Goal: Transaction & Acquisition: Purchase product/service

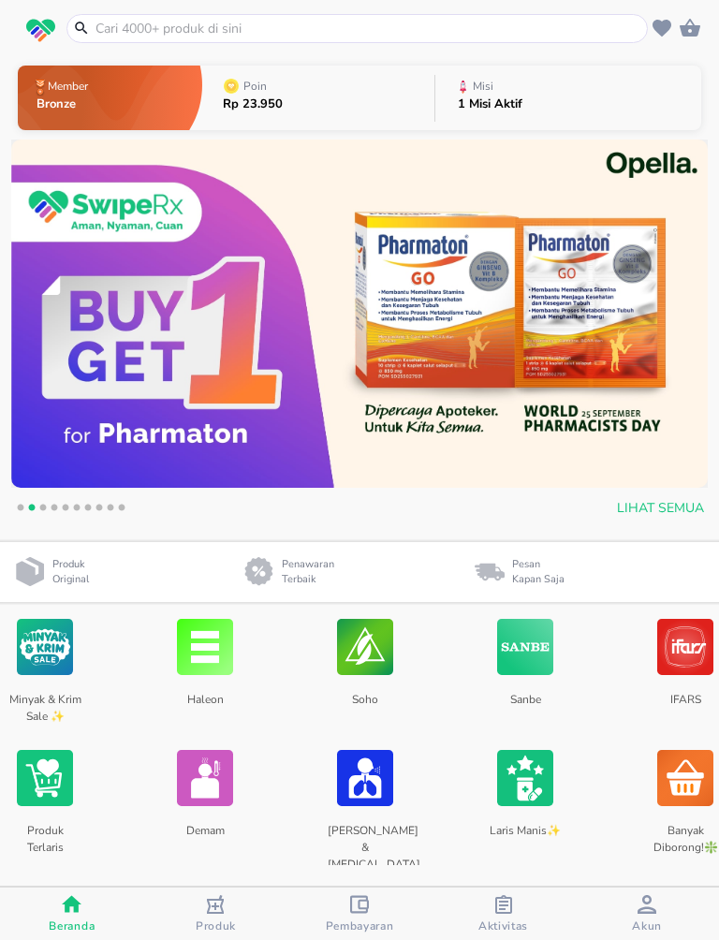
click at [585, 31] on input "text" at bounding box center [369, 29] width 550 height 20
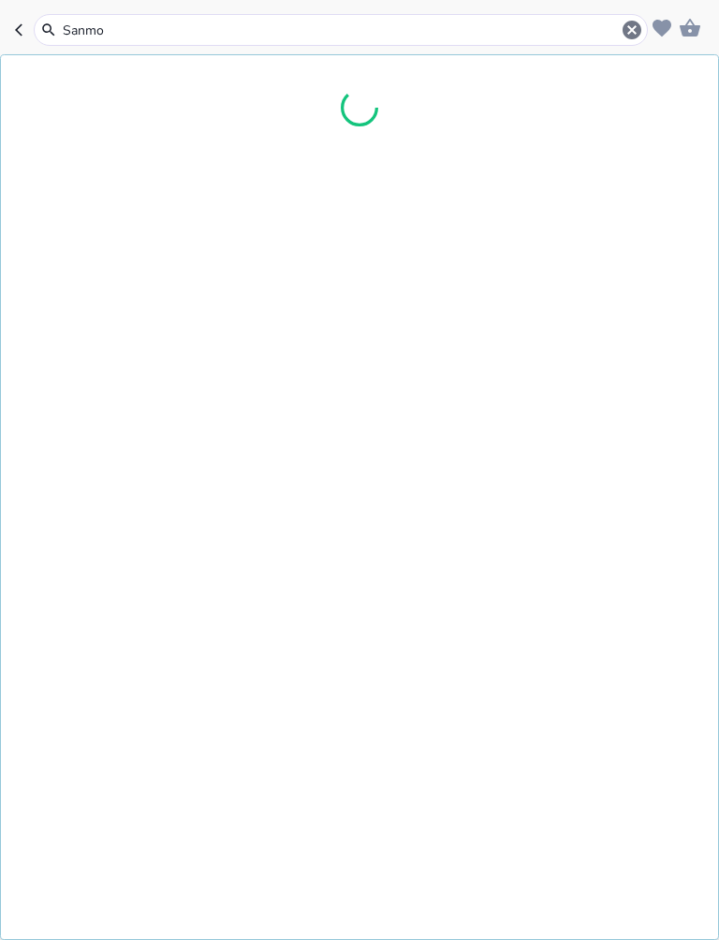
type input "Sanmol"
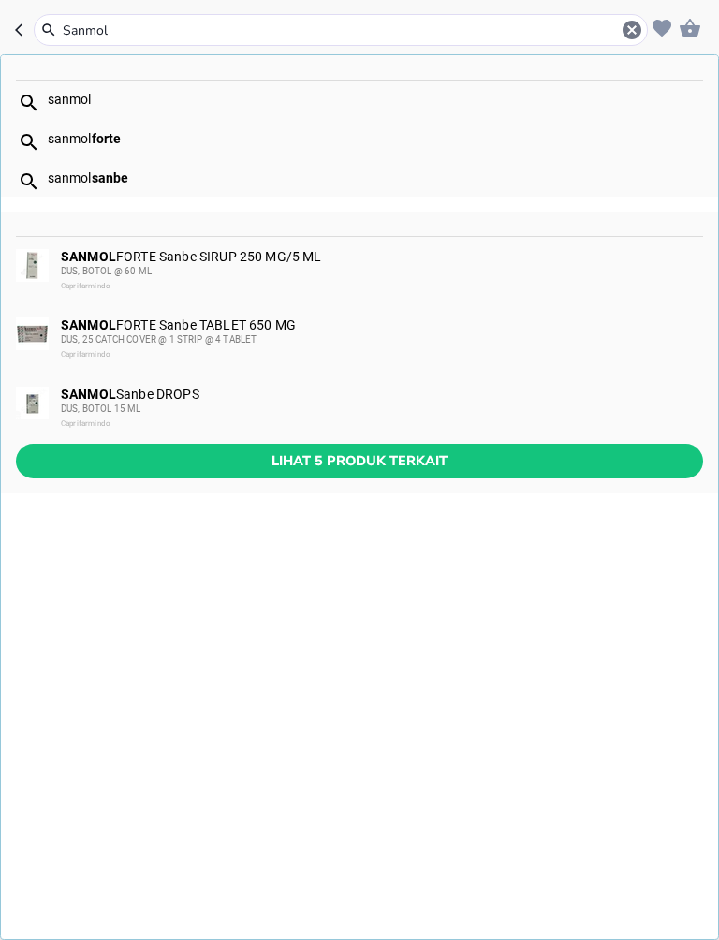
click at [641, 461] on span "Lihat 5 produk terkait" at bounding box center [359, 461] width 657 height 23
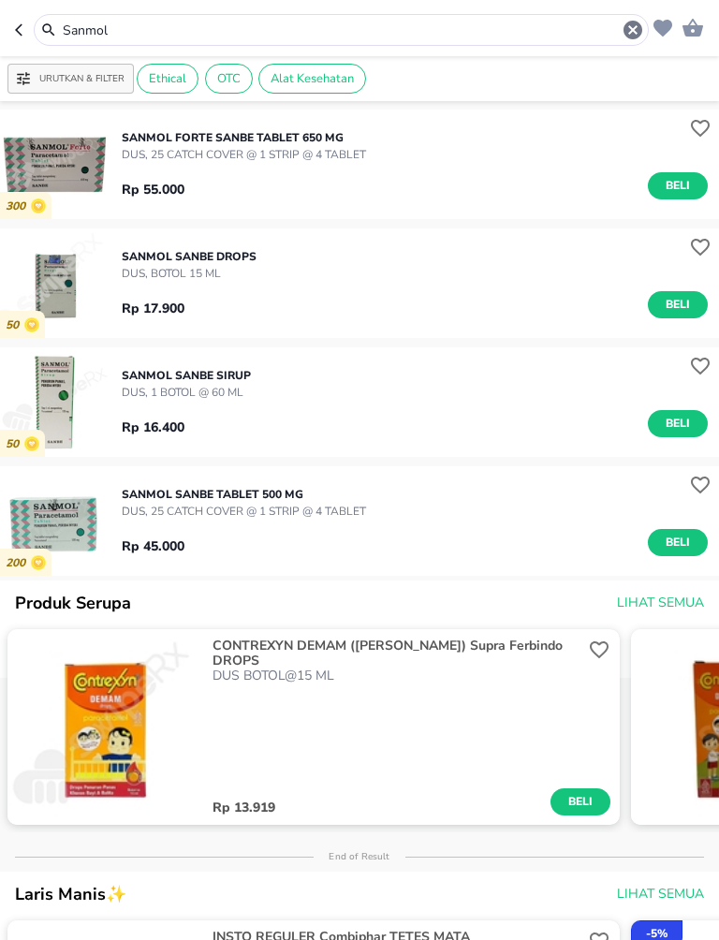
scroll to position [111, 0]
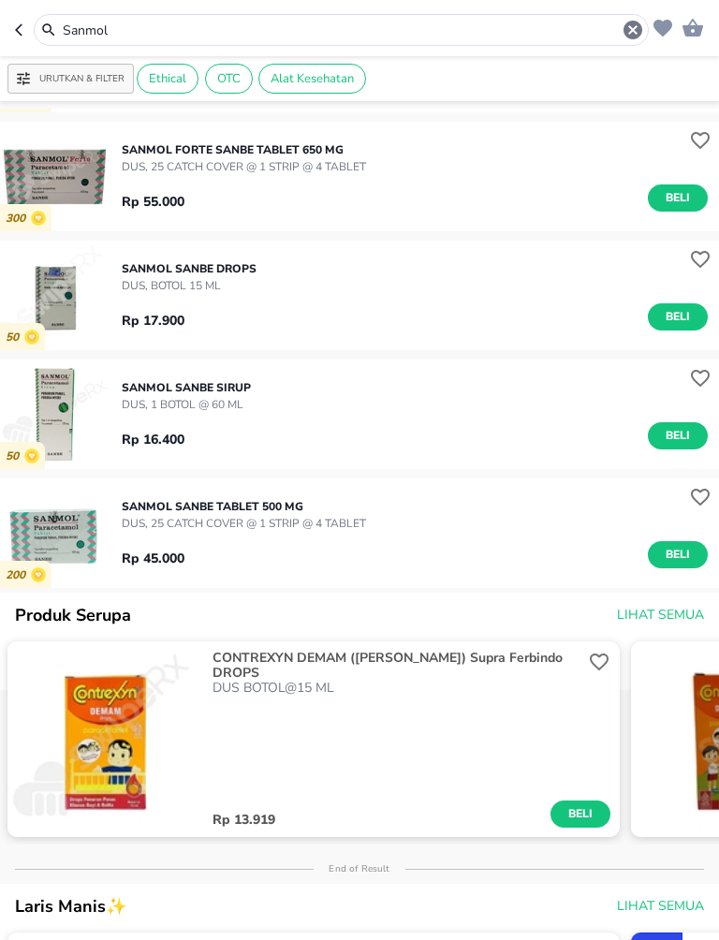
click at [682, 547] on span "Beli" at bounding box center [678, 555] width 32 height 20
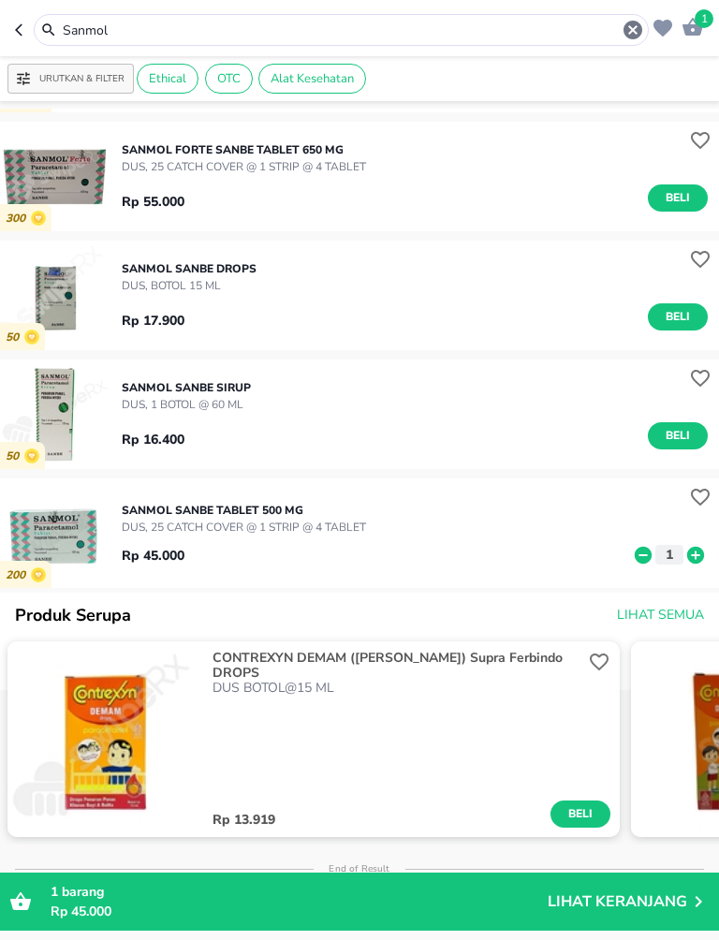
click at [700, 557] on icon at bounding box center [695, 554] width 17 height 17
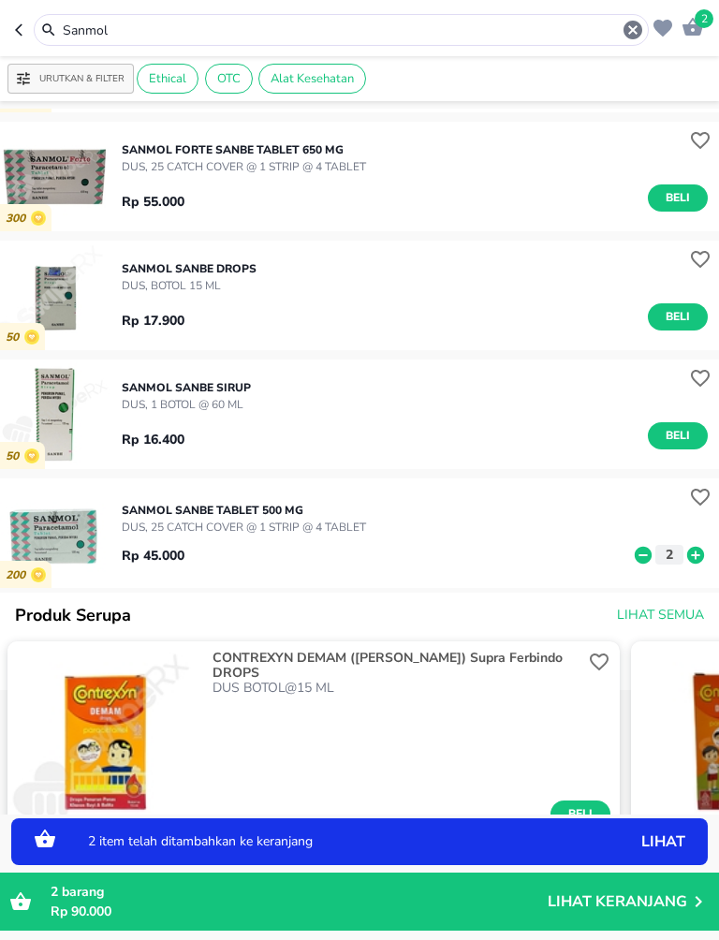
click at [700, 557] on icon at bounding box center [695, 554] width 17 height 17
click at [699, 553] on icon at bounding box center [695, 554] width 17 height 17
click at [691, 550] on icon at bounding box center [695, 554] width 17 height 17
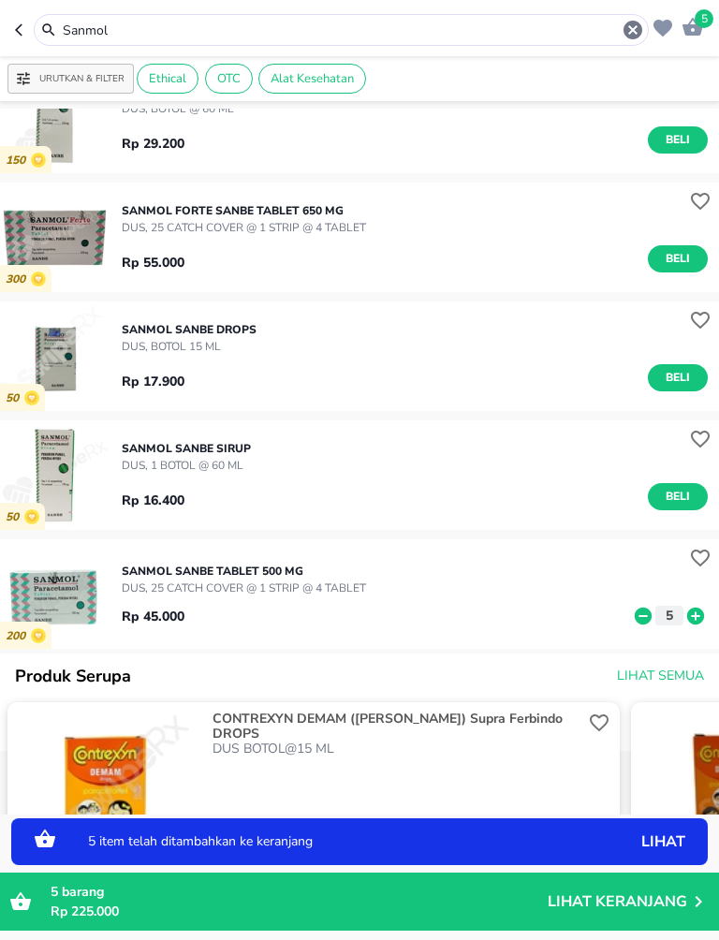
scroll to position [35, 0]
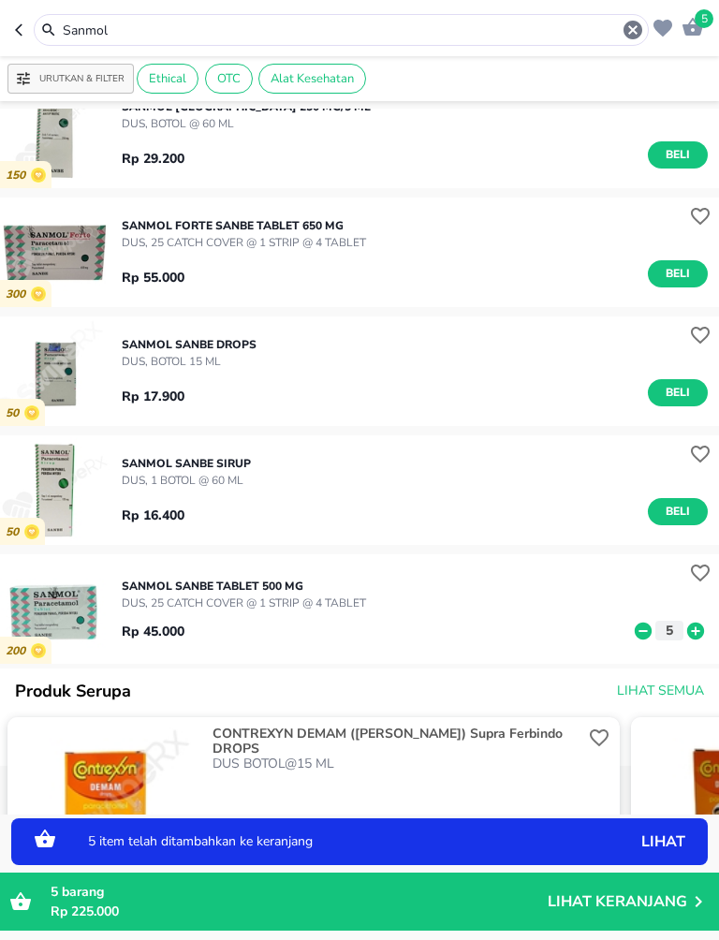
click at [580, 36] on input "Sanmol" at bounding box center [341, 31] width 561 height 20
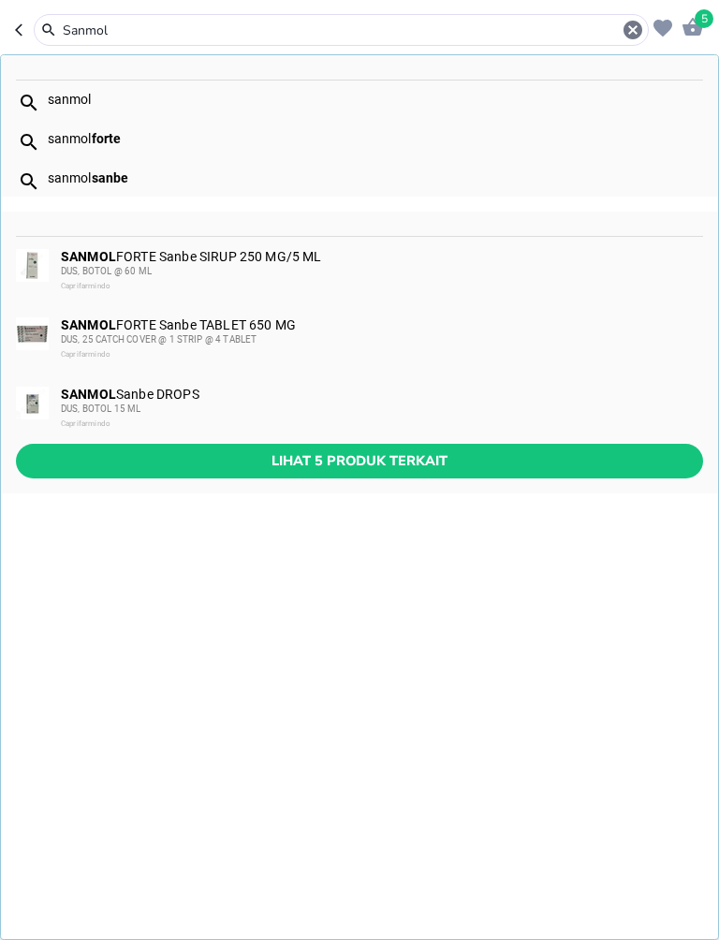
click at [629, 27] on icon "button" at bounding box center [633, 30] width 22 height 22
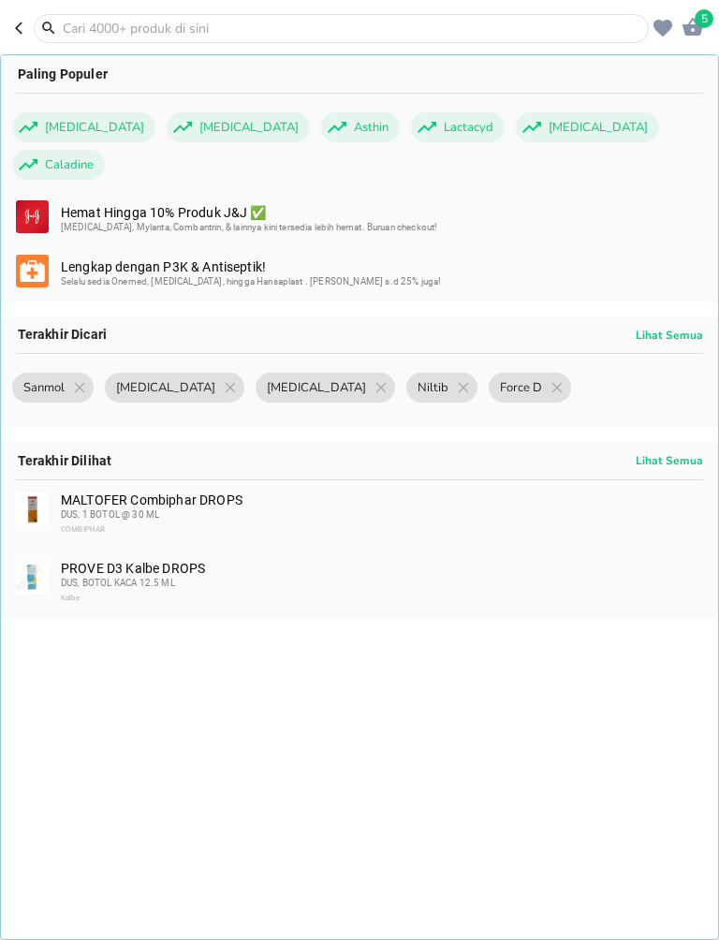
click at [8, 8] on header "5 Paling Populer [MEDICAL_DATA] [MEDICAL_DATA] Asthin Lactacyd [MEDICAL_DATA] C…" at bounding box center [359, 28] width 719 height 56
click at [22, 22] on icon "button" at bounding box center [22, 28] width 15 height 15
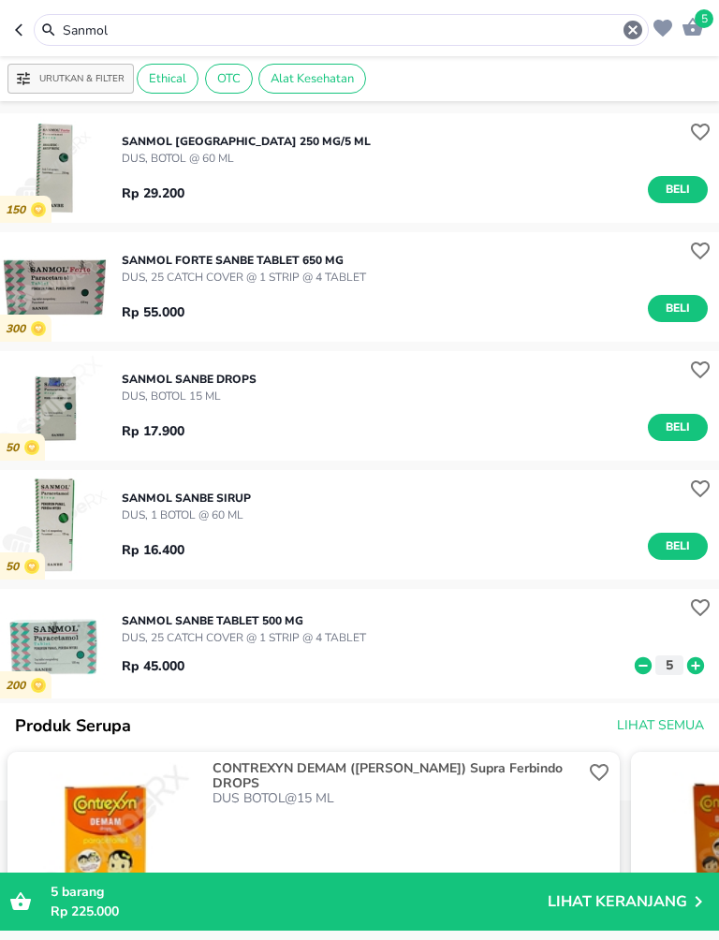
scroll to position [0, 0]
click at [641, 656] on icon at bounding box center [643, 666] width 24 height 21
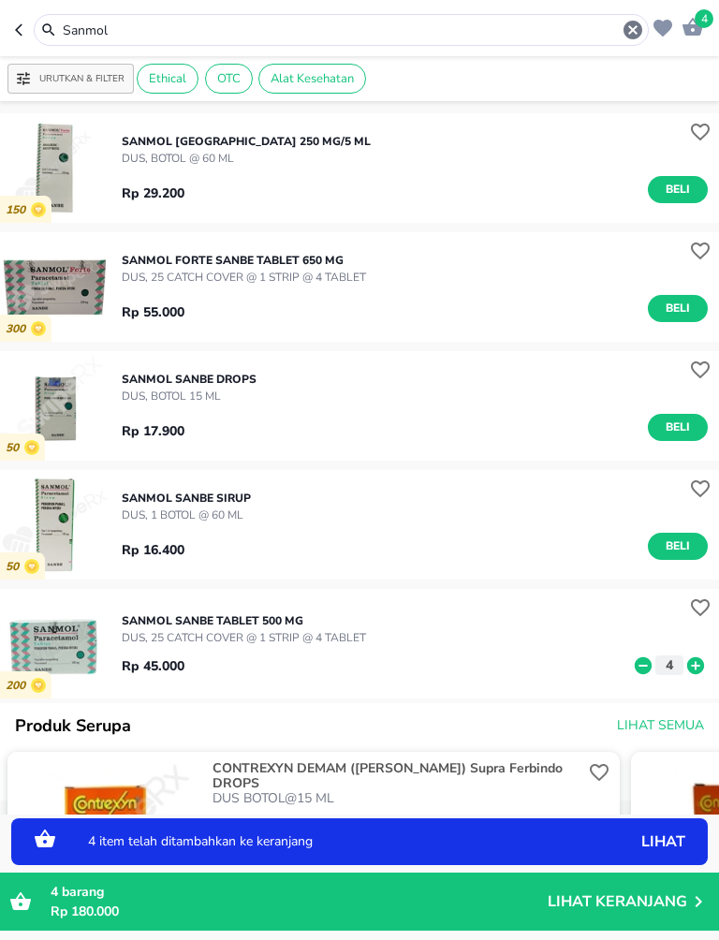
click at [648, 660] on icon at bounding box center [643, 664] width 17 height 17
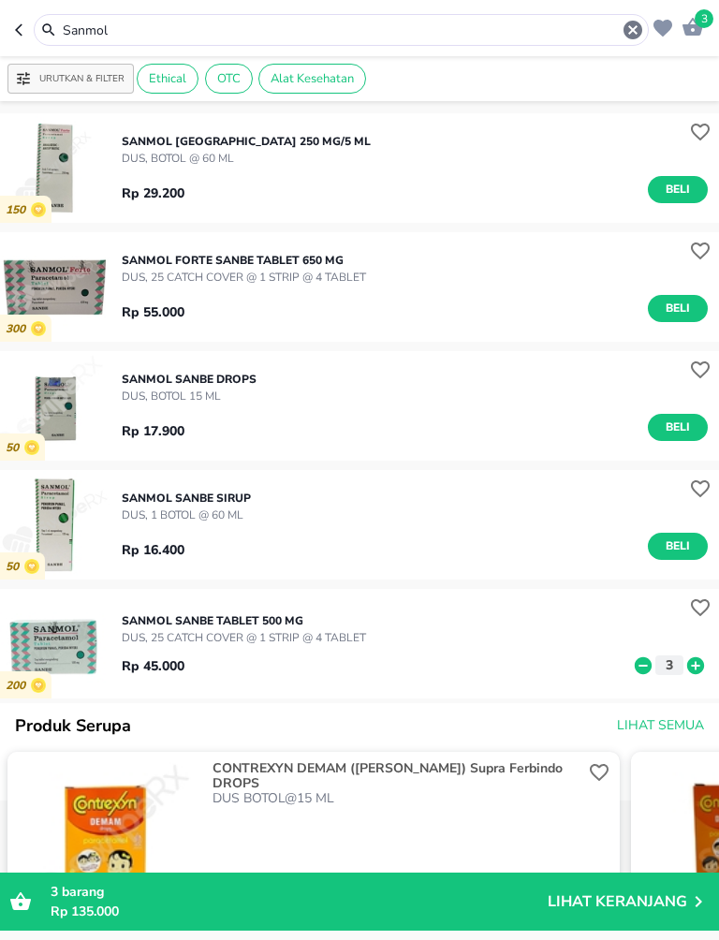
click at [124, 28] on input "Sanmol" at bounding box center [341, 31] width 561 height 20
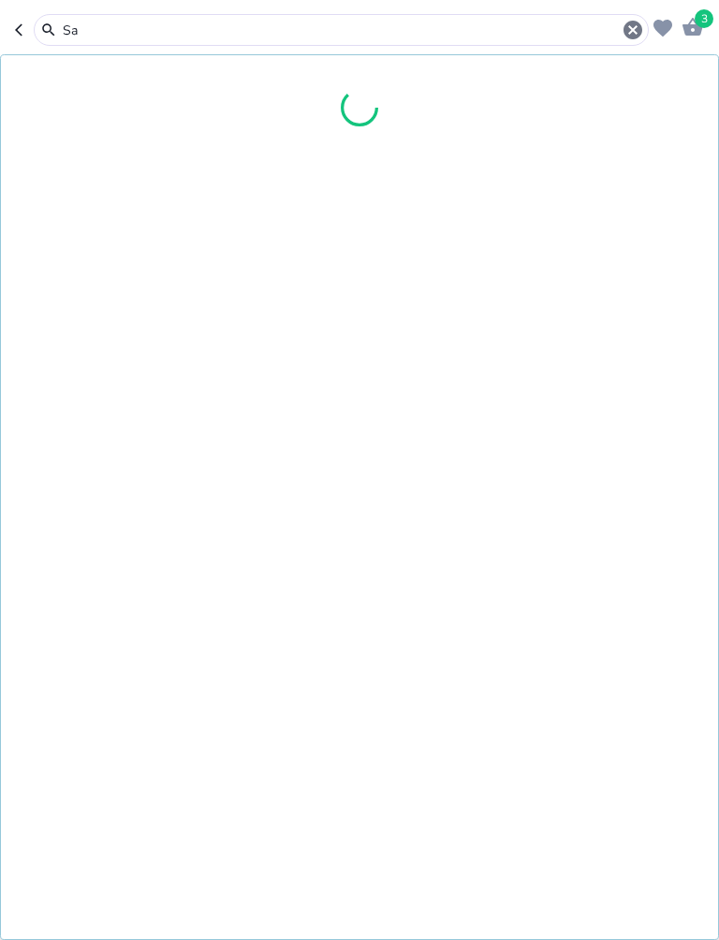
type input "S"
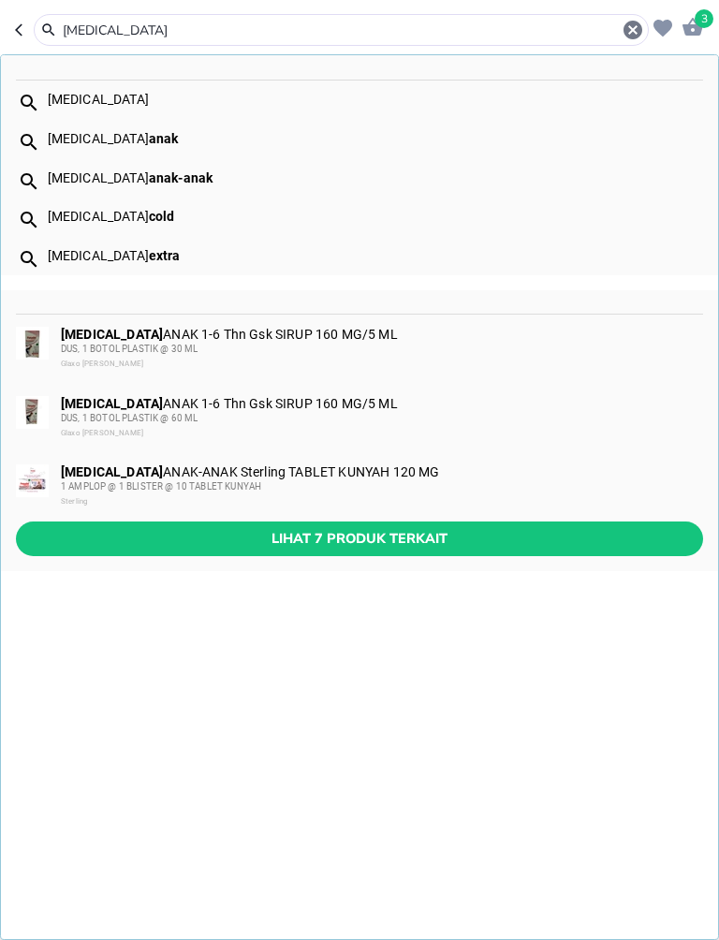
type input "[MEDICAL_DATA]"
click at [627, 534] on span "Lihat 7 produk terkait" at bounding box center [359, 538] width 657 height 23
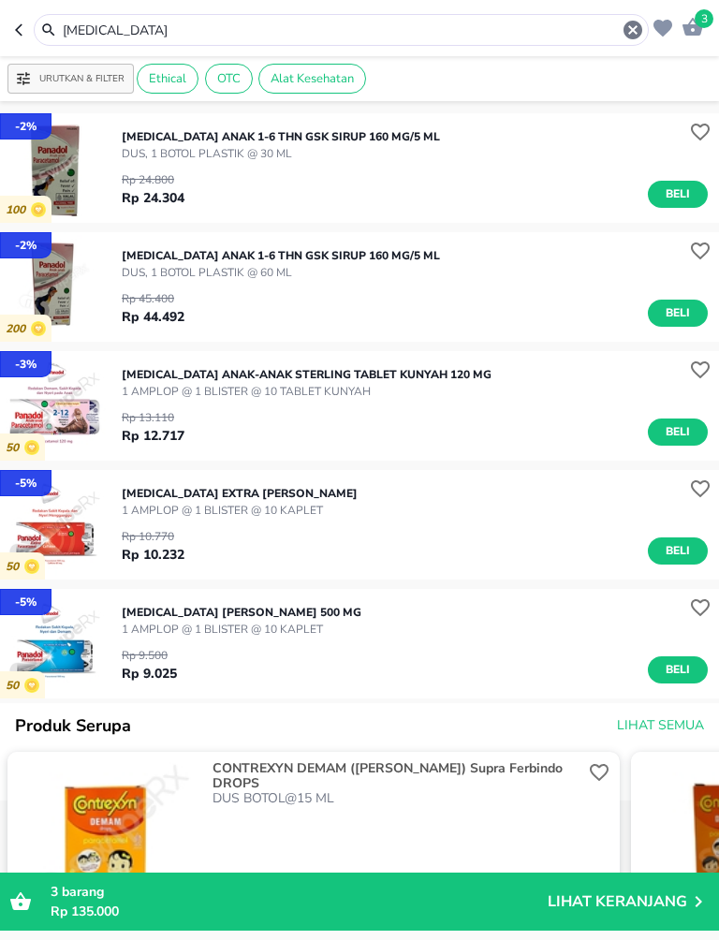
click at [695, 660] on button "Beli" at bounding box center [678, 669] width 60 height 27
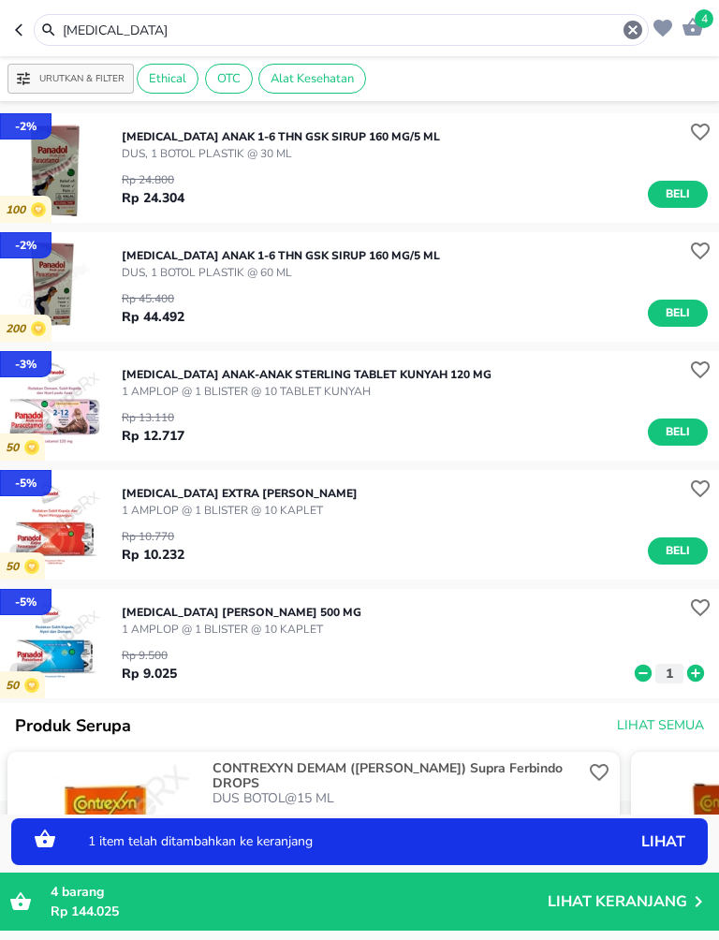
click at [704, 665] on icon at bounding box center [696, 673] width 24 height 21
click at [707, 670] on icon at bounding box center [696, 673] width 24 height 21
click at [708, 665] on div "[MEDICAL_DATA] [PERSON_NAME] 500 MG 1 AMPLOP @ 1 BLISTER @ [GEOGRAPHIC_DATA][PE…" at bounding box center [420, 644] width 597 height 98
click at [704, 667] on icon at bounding box center [696, 673] width 24 height 21
click at [699, 671] on icon at bounding box center [695, 673] width 17 height 17
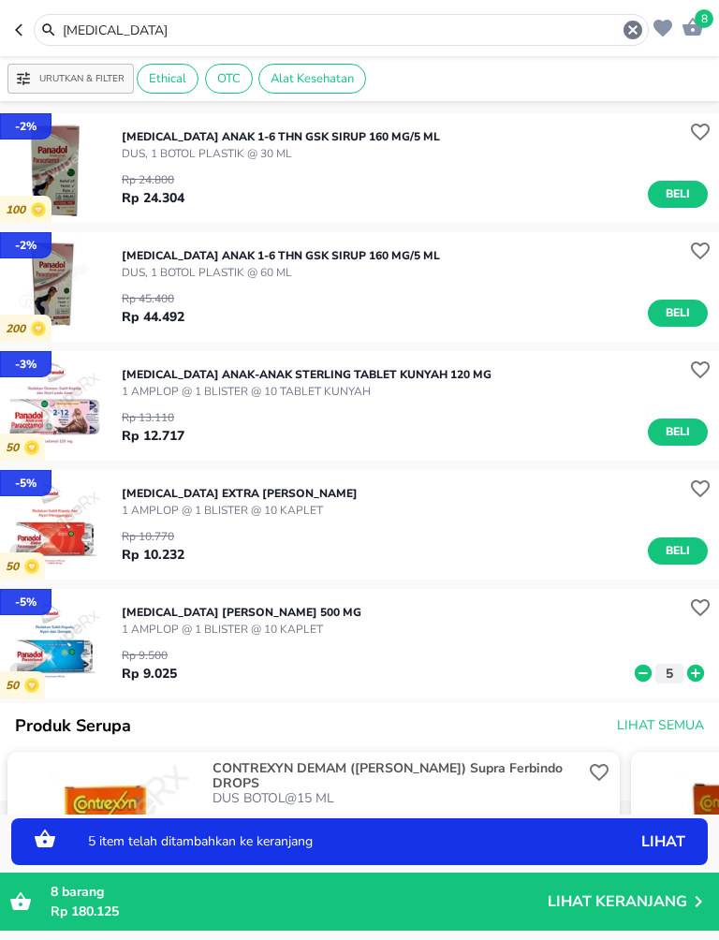
click at [698, 671] on icon at bounding box center [695, 673] width 17 height 17
click at [704, 669] on icon at bounding box center [696, 673] width 24 height 21
click at [702, 669] on icon at bounding box center [695, 673] width 17 height 17
click at [704, 664] on icon at bounding box center [696, 673] width 24 height 21
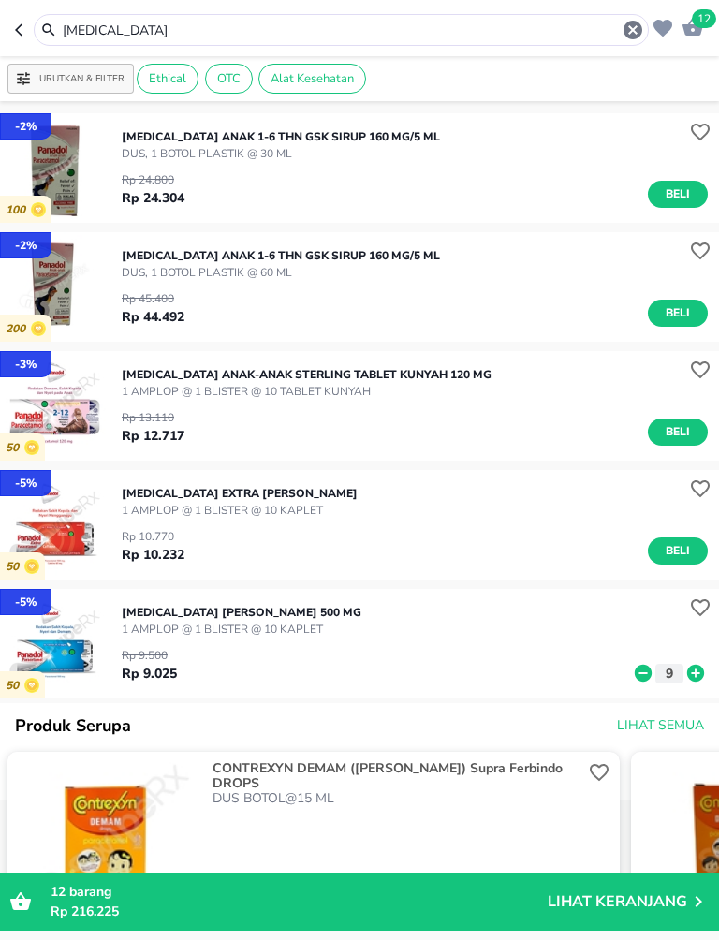
click at [689, 669] on icon at bounding box center [695, 673] width 17 height 17
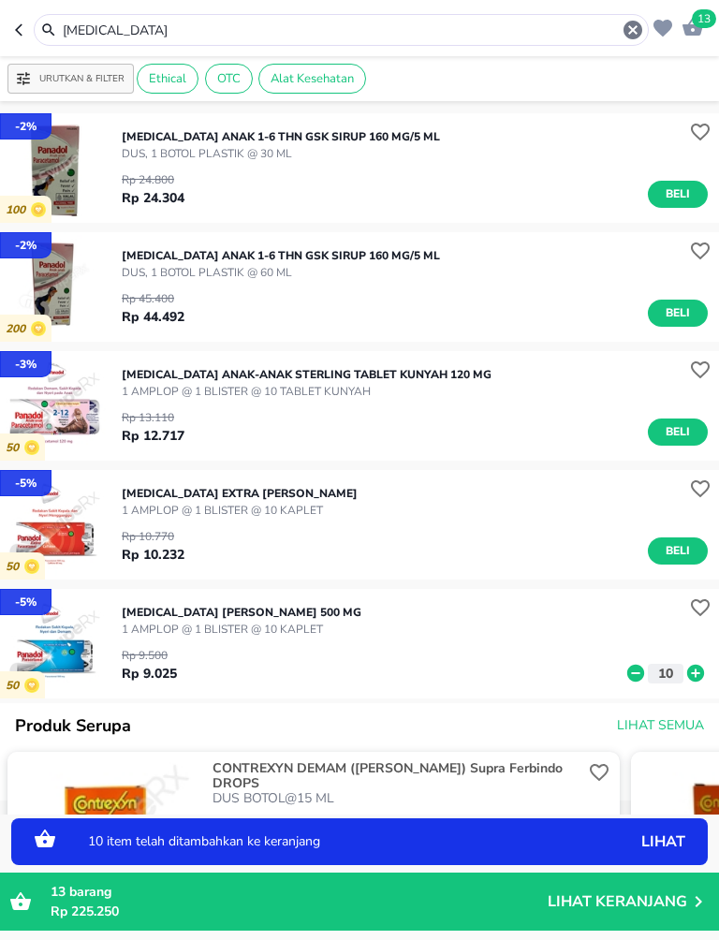
click at [674, 546] on span "Beli" at bounding box center [678, 551] width 32 height 20
click at [684, 555] on icon at bounding box center [696, 554] width 24 height 21
click at [689, 555] on icon at bounding box center [695, 554] width 17 height 17
click at [692, 552] on icon at bounding box center [695, 554] width 17 height 17
click at [693, 554] on icon at bounding box center [696, 554] width 24 height 21
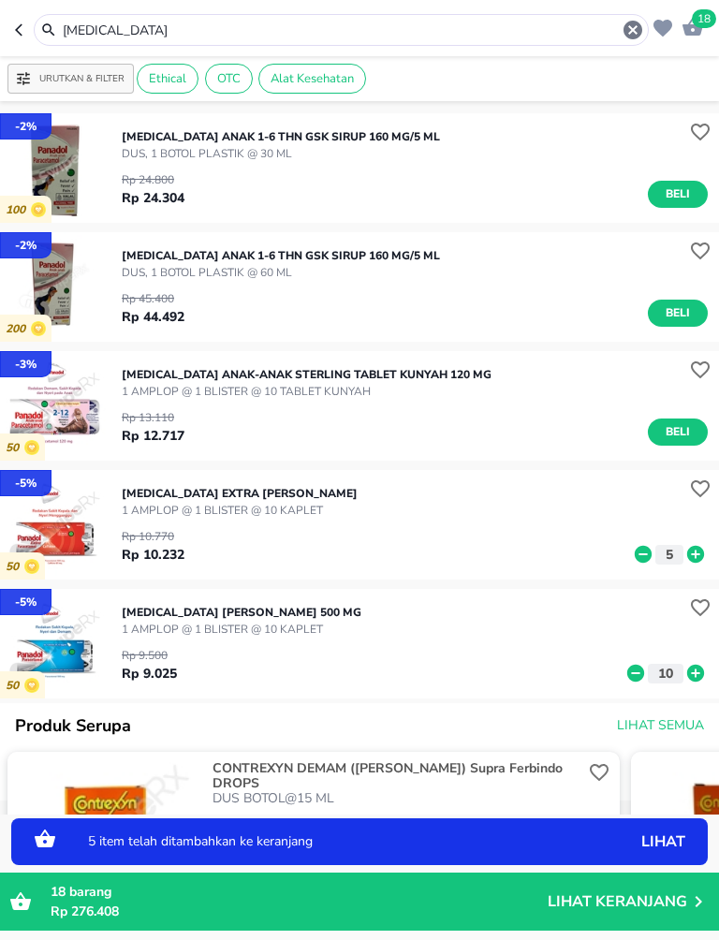
click at [693, 556] on icon at bounding box center [695, 554] width 17 height 17
click at [694, 556] on icon at bounding box center [695, 554] width 17 height 17
click at [693, 560] on icon at bounding box center [695, 554] width 17 height 17
click at [694, 553] on icon at bounding box center [695, 554] width 17 height 17
click at [694, 552] on icon at bounding box center [695, 554] width 17 height 17
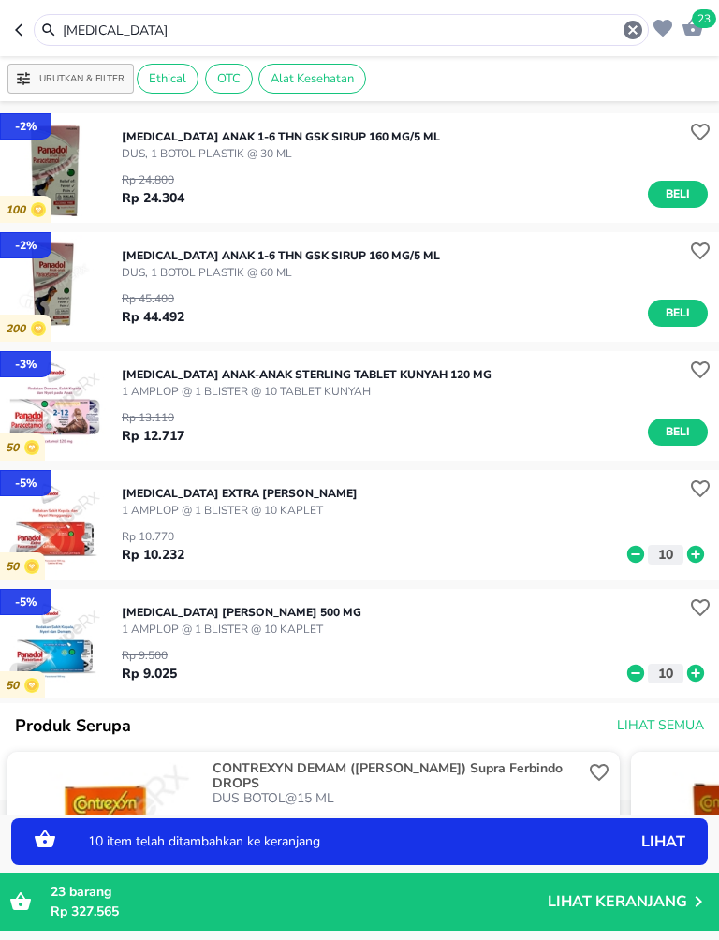
click at [688, 558] on icon at bounding box center [695, 554] width 17 height 17
click at [630, 553] on icon at bounding box center [635, 554] width 17 height 17
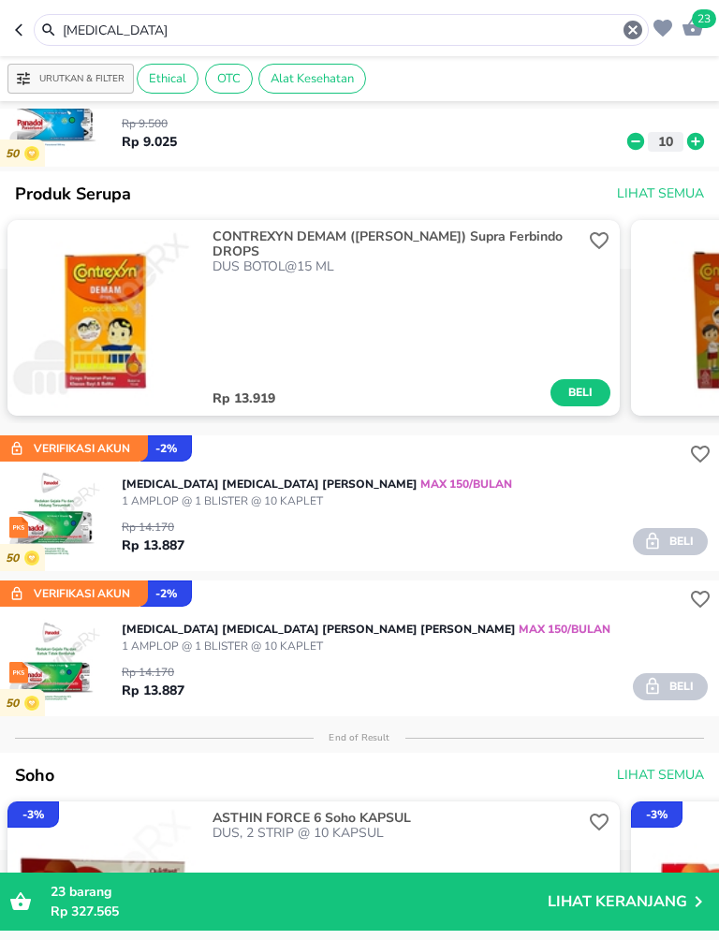
scroll to position [524, 0]
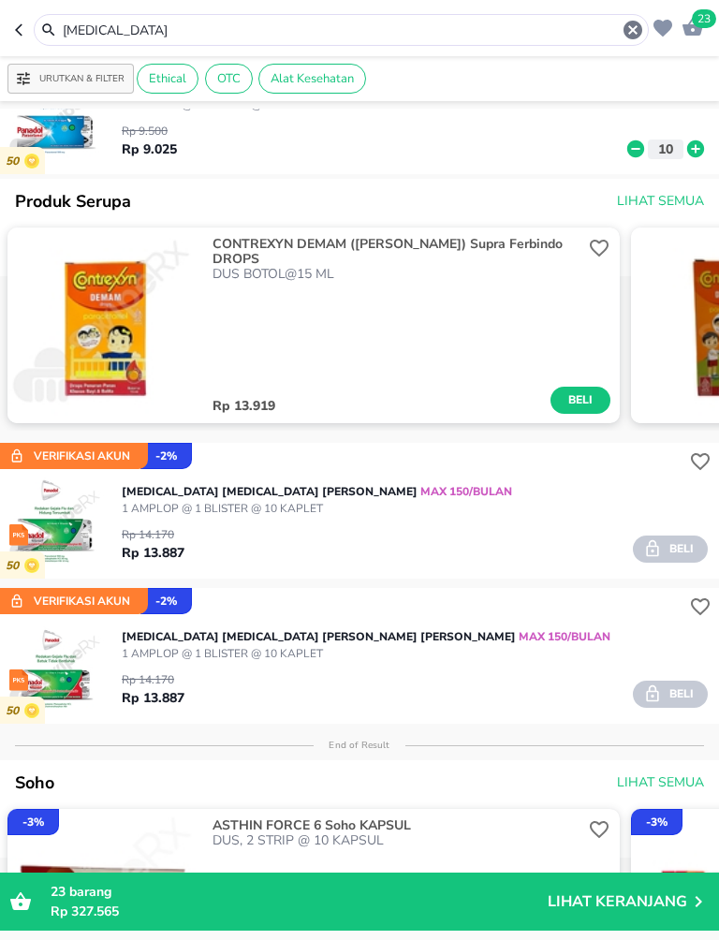
click at [593, 531] on div "Rp 14.170 Rp 13.887 Beli" at bounding box center [415, 540] width 586 height 46
click at [41, 454] on span "Verifikasi Akun" at bounding box center [73, 457] width 133 height 20
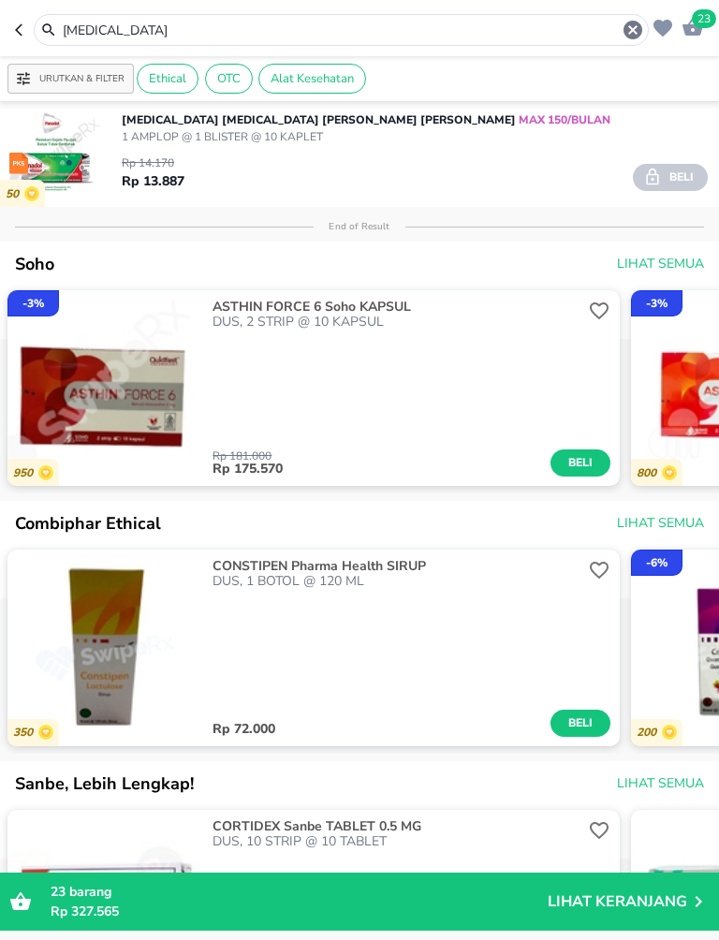
scroll to position [1046, 0]
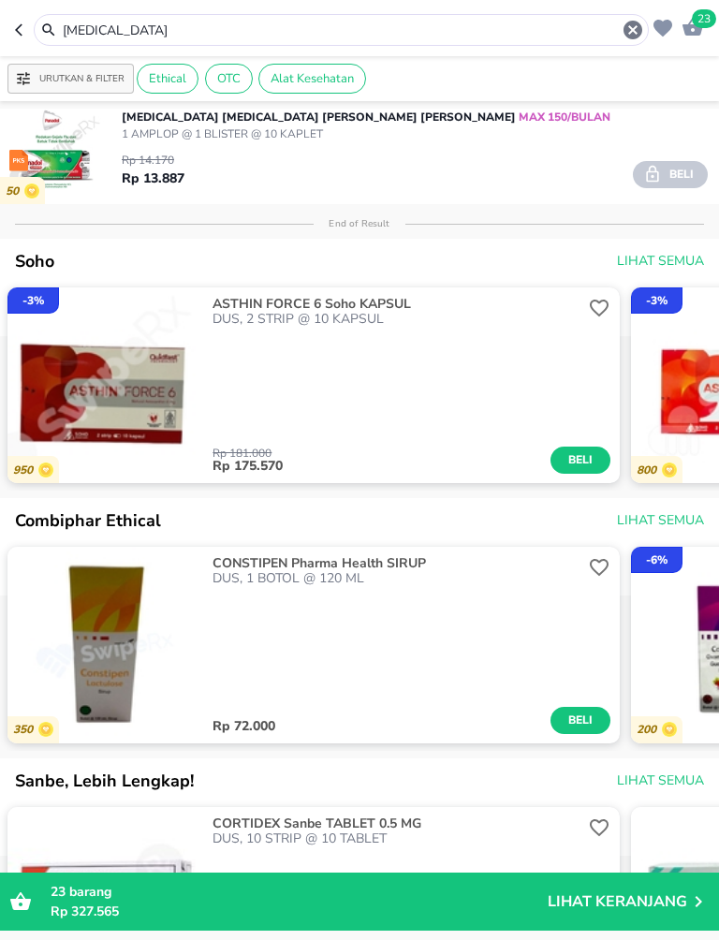
click at [634, 902] on p "Lihat Keranjang" at bounding box center [618, 902] width 140 height 0
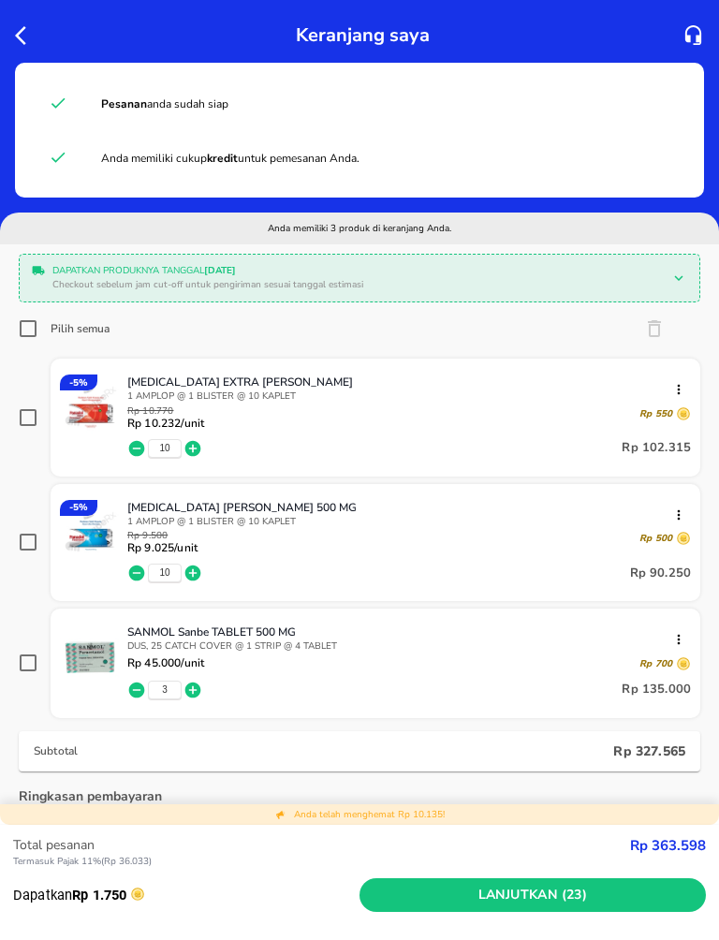
click at [33, 24] on icon "button" at bounding box center [26, 35] width 22 height 22
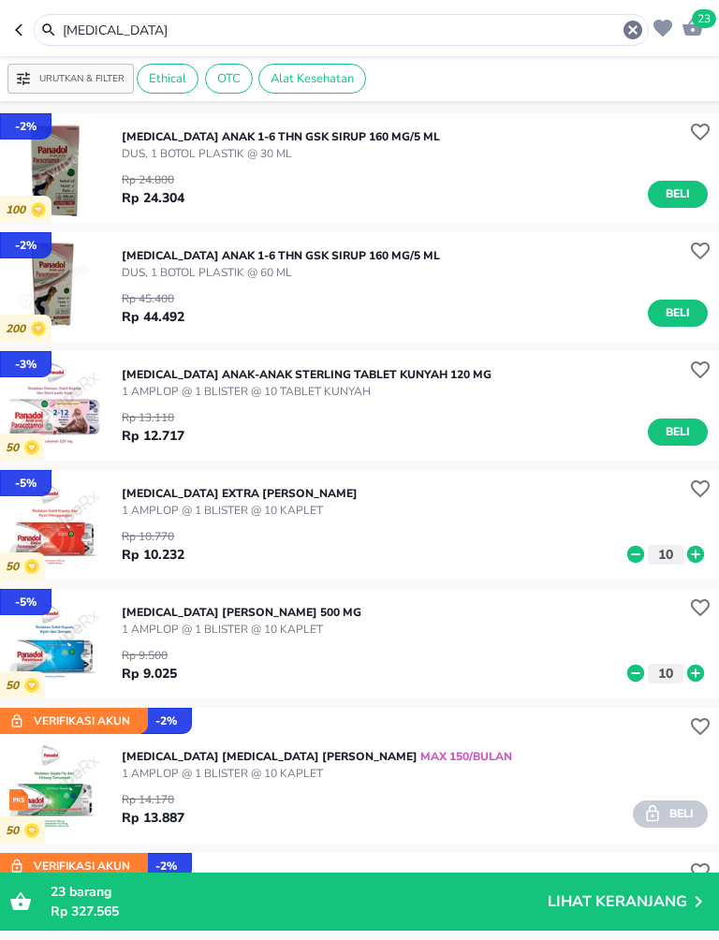
click at [139, 29] on input "[MEDICAL_DATA]" at bounding box center [341, 31] width 561 height 20
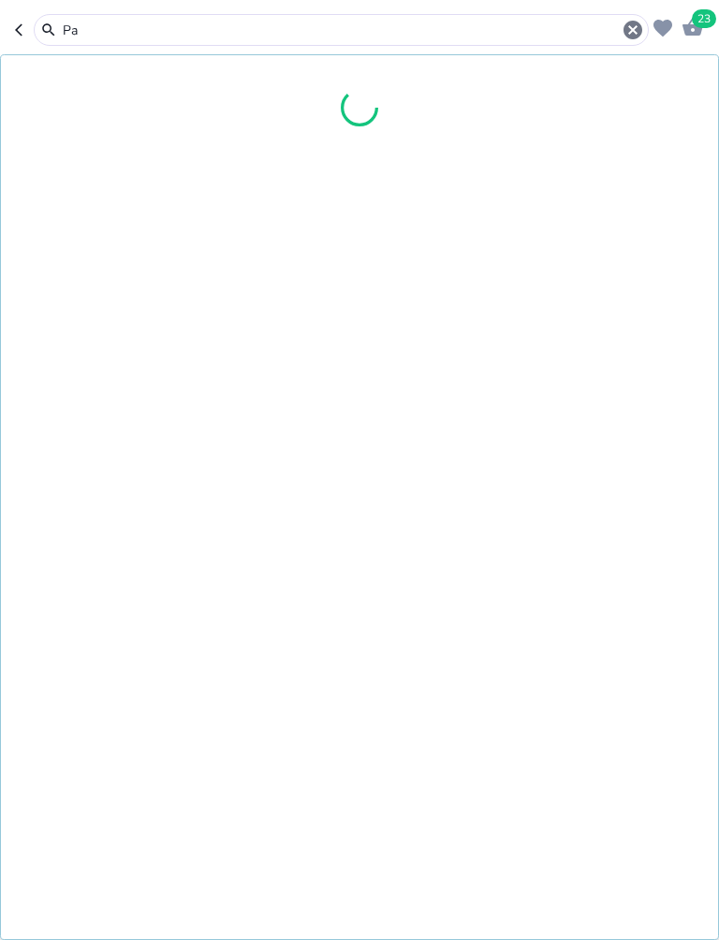
type input "P"
type input "Folamil"
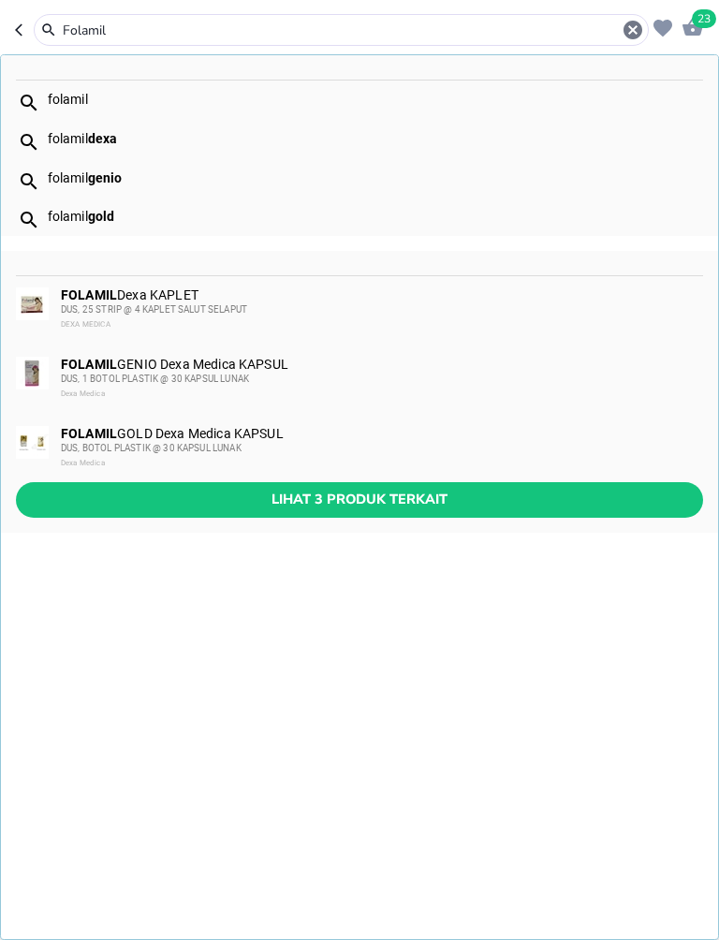
click at [99, 381] on span "DUS, 1 BOTOL PLASTIK @ 30 KAPSUL LUNAK" at bounding box center [155, 379] width 188 height 10
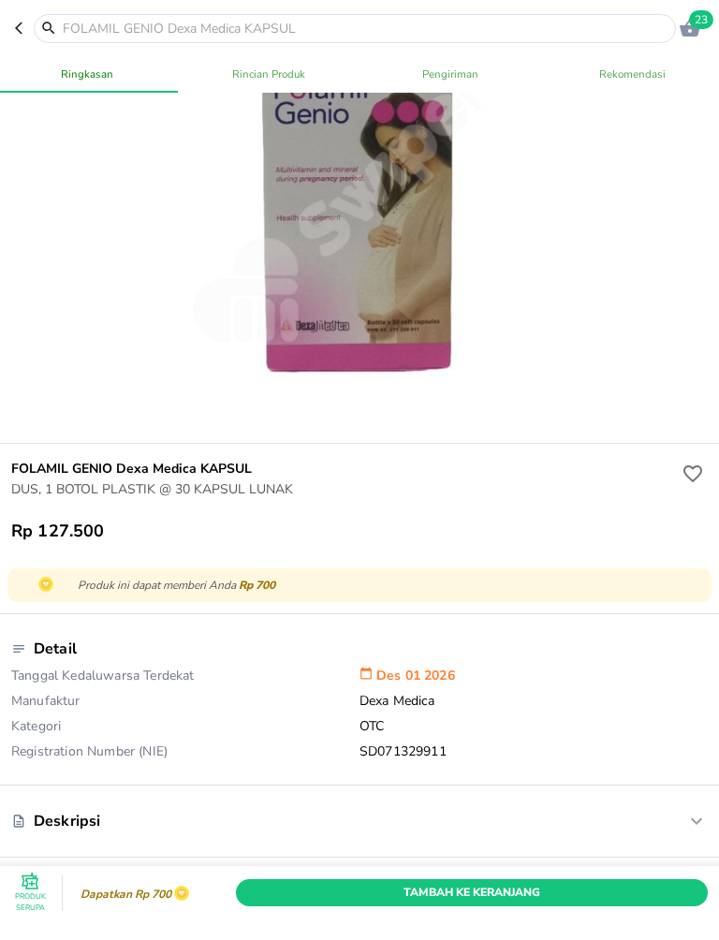
scroll to position [158, 0]
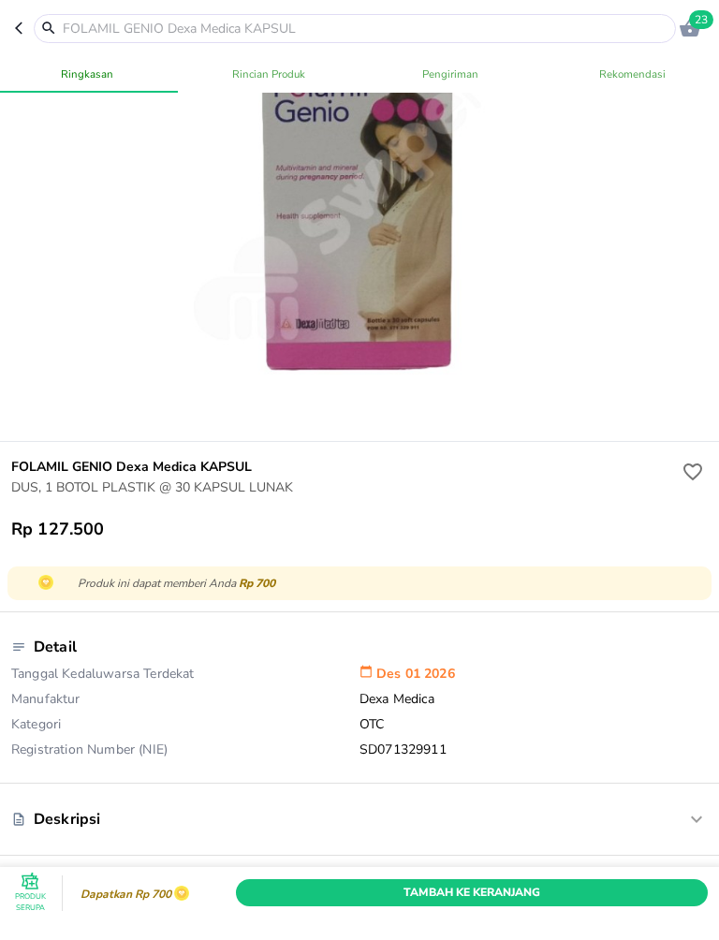
click at [612, 892] on span "Tambah Ke Keranjang" at bounding box center [472, 893] width 444 height 20
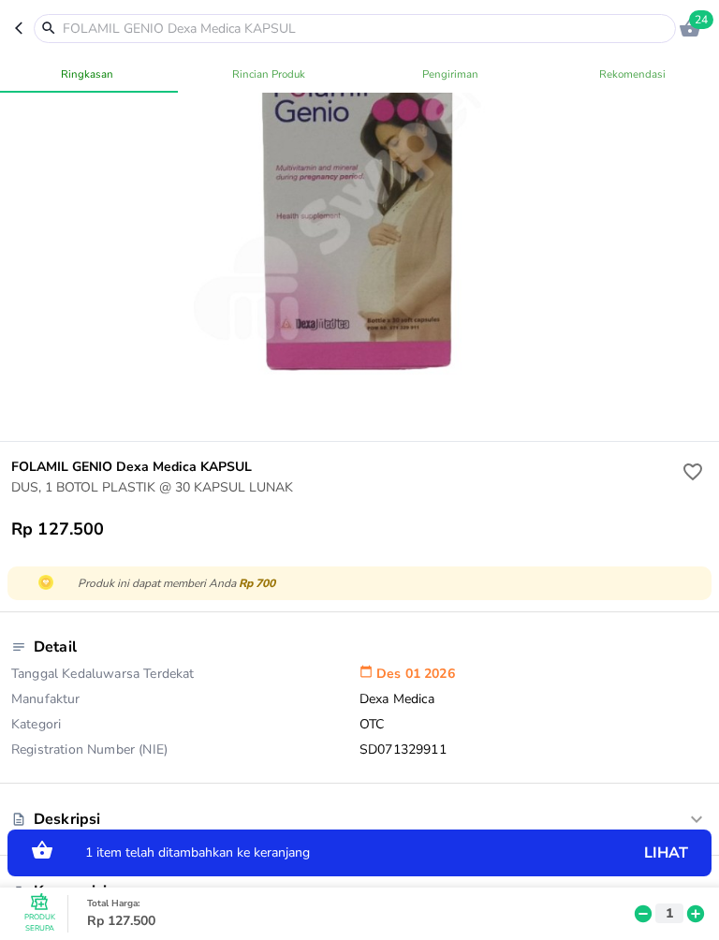
click at [692, 907] on icon at bounding box center [695, 914] width 17 height 17
click at [691, 907] on icon at bounding box center [695, 914] width 17 height 17
click at [699, 909] on icon at bounding box center [695, 914] width 17 height 17
click at [698, 909] on icon at bounding box center [695, 914] width 17 height 17
click at [668, 853] on p "lihat" at bounding box center [635, 853] width 108 height 0
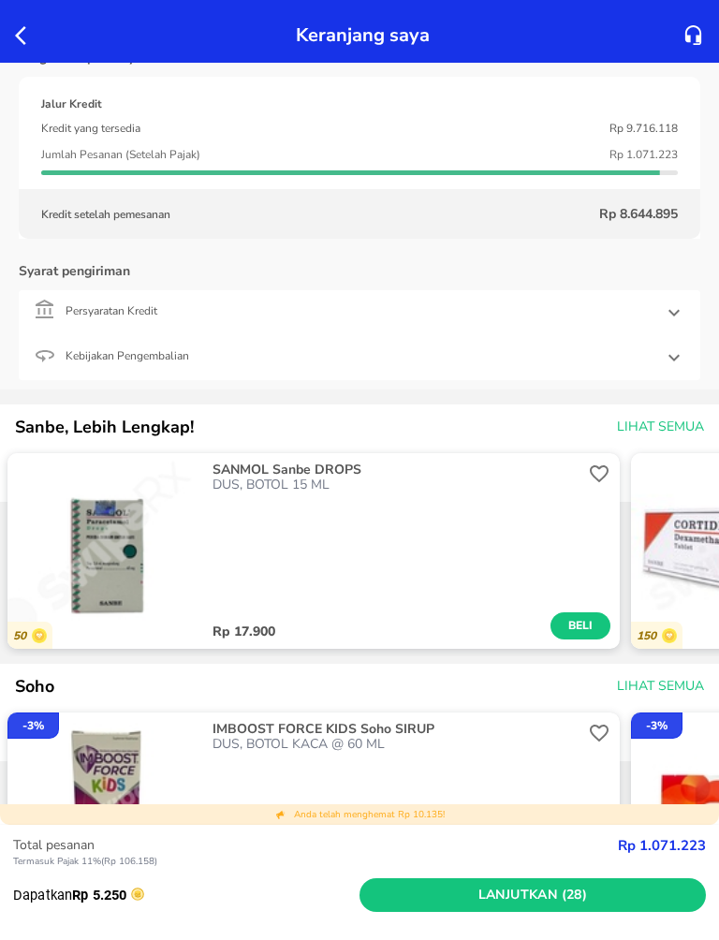
scroll to position [853, 0]
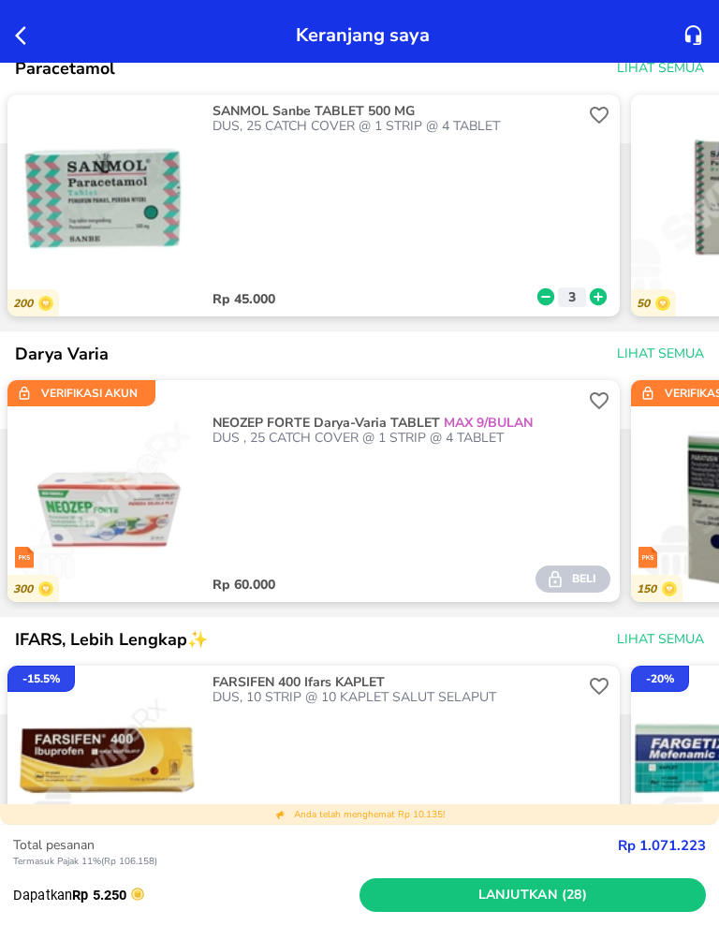
click at [652, 895] on span "Lanjutkan (28)" at bounding box center [533, 895] width 332 height 23
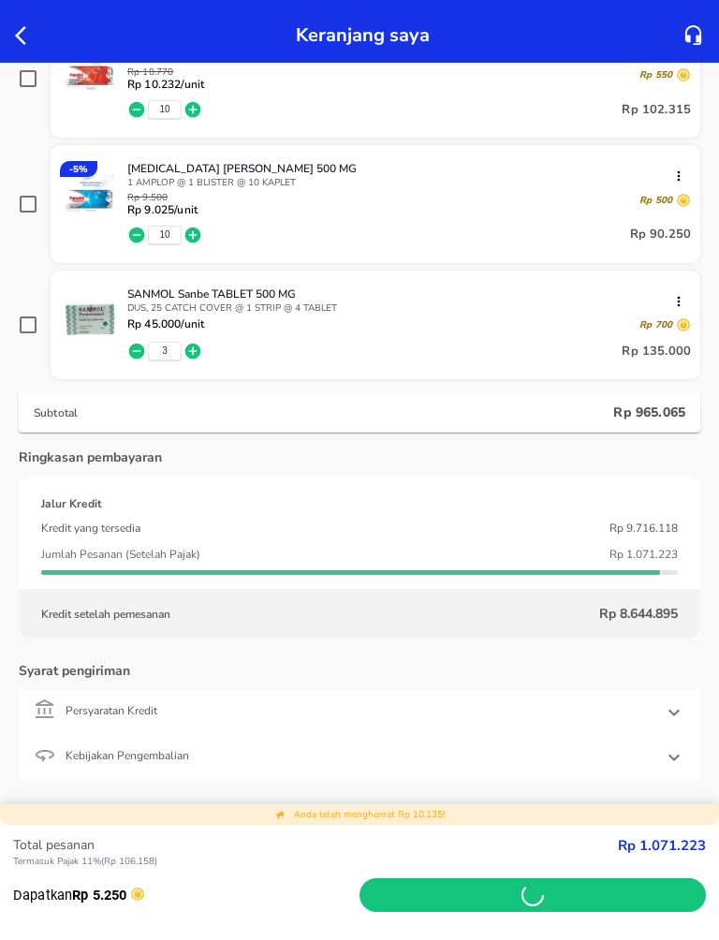
scroll to position [1734, 0]
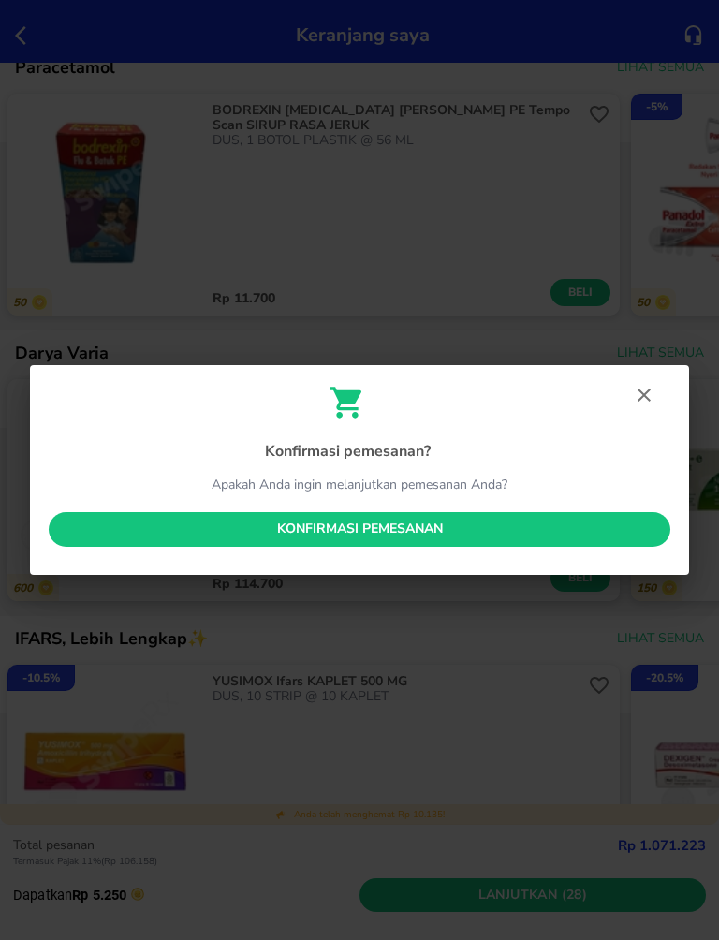
click at [625, 528] on span "Konfirmasi pemesanan" at bounding box center [360, 529] width 592 height 23
